Goal: Find specific page/section: Find specific page/section

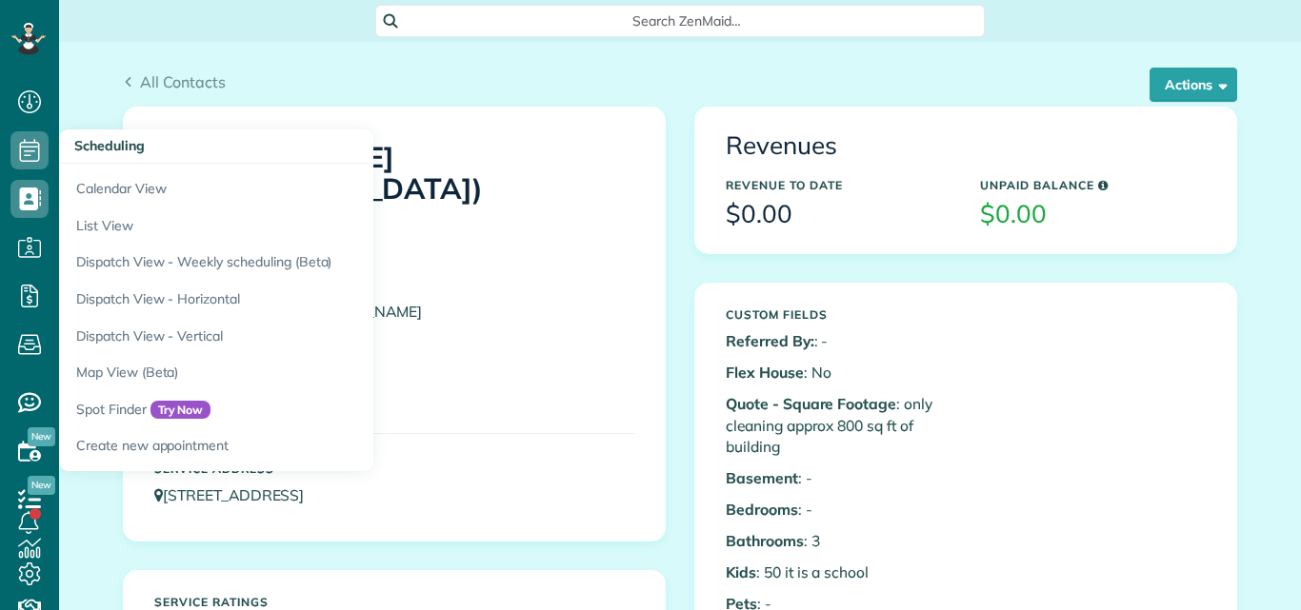
scroll to position [9, 9]
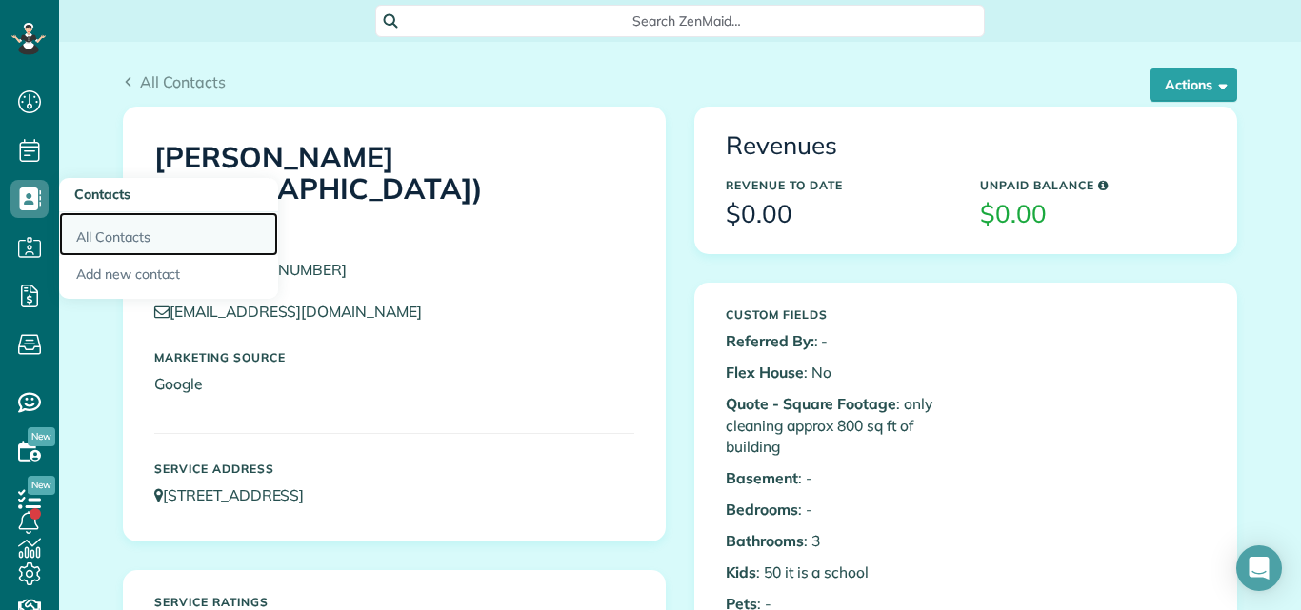
click at [93, 233] on link "All Contacts" at bounding box center [168, 234] width 219 height 44
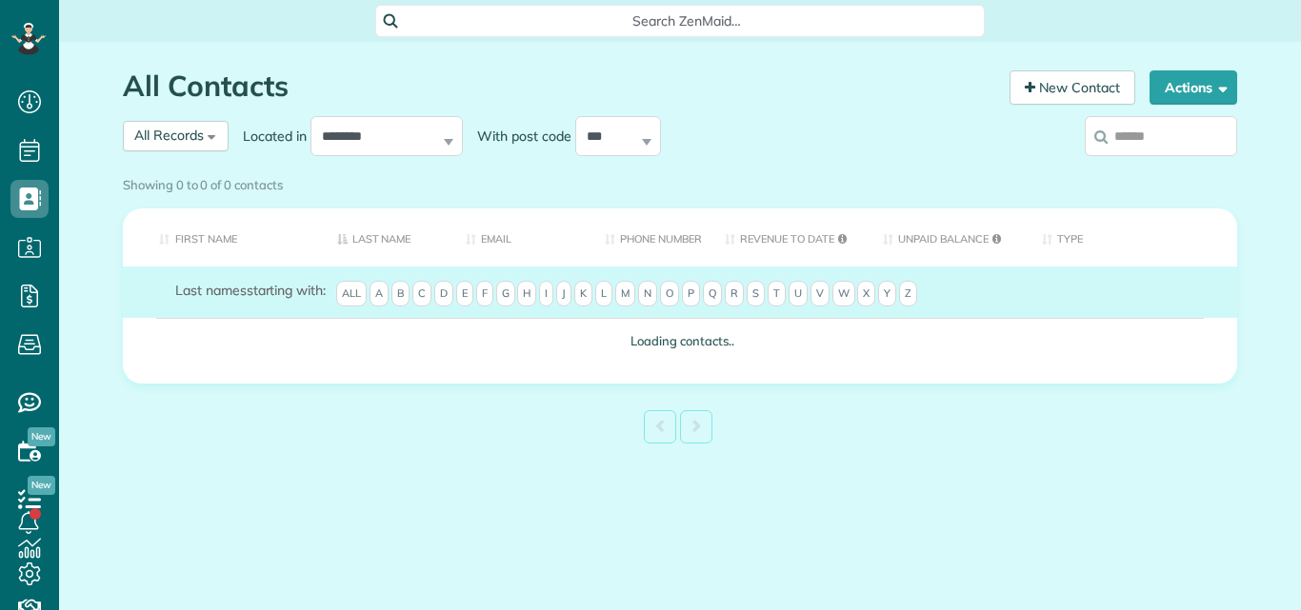
scroll to position [9, 9]
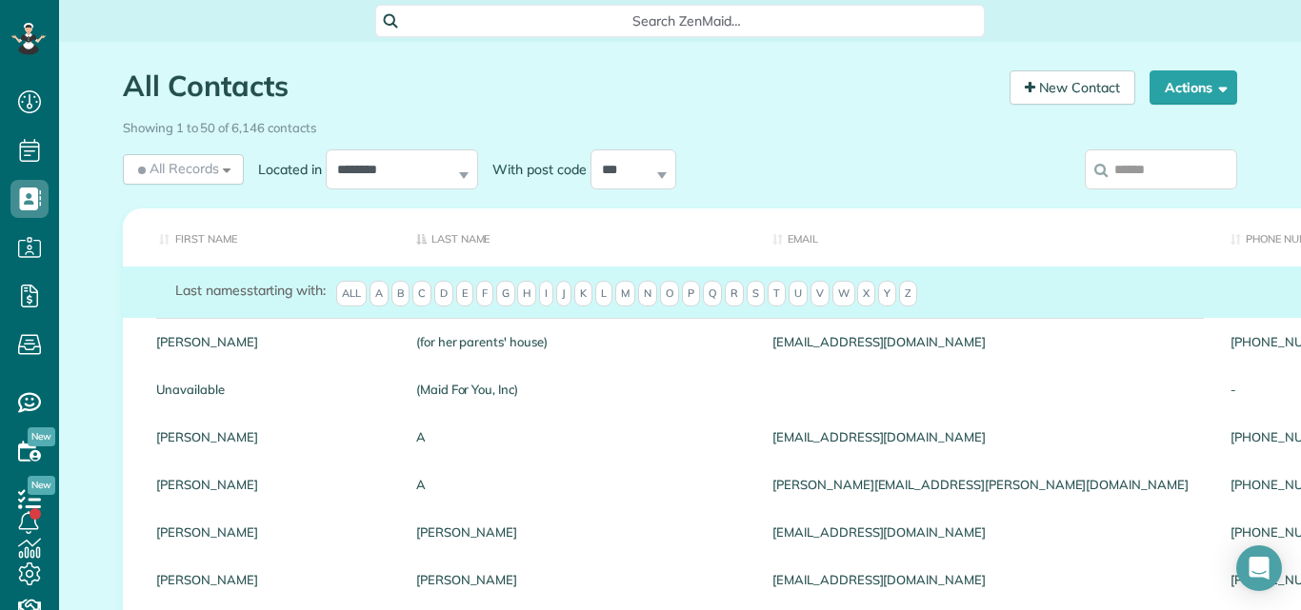
click at [1146, 170] on input "search" at bounding box center [1160, 169] width 152 height 40
